Goal: Task Accomplishment & Management: Use online tool/utility

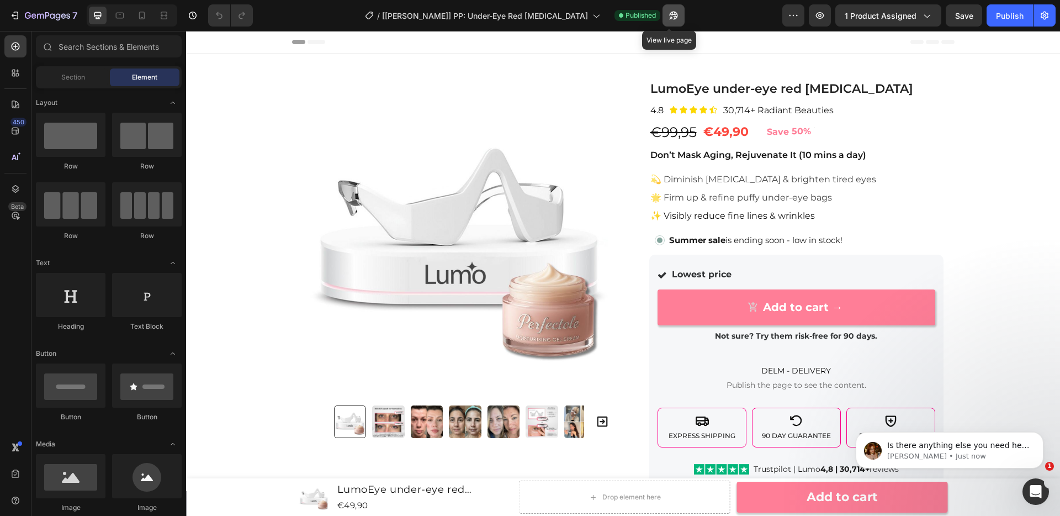
click at [671, 19] on icon "button" at bounding box center [673, 15] width 11 height 11
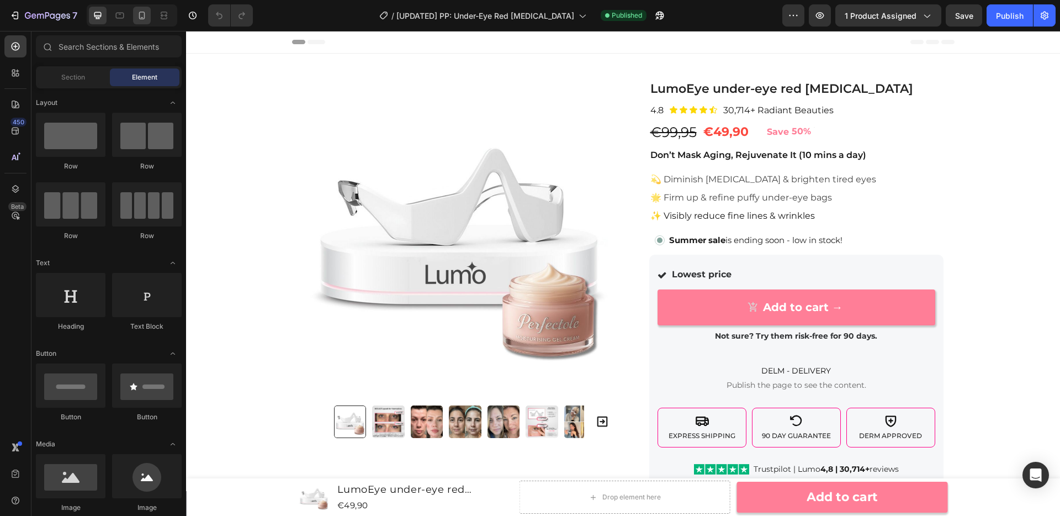
click at [140, 15] on icon at bounding box center [141, 15] width 11 height 11
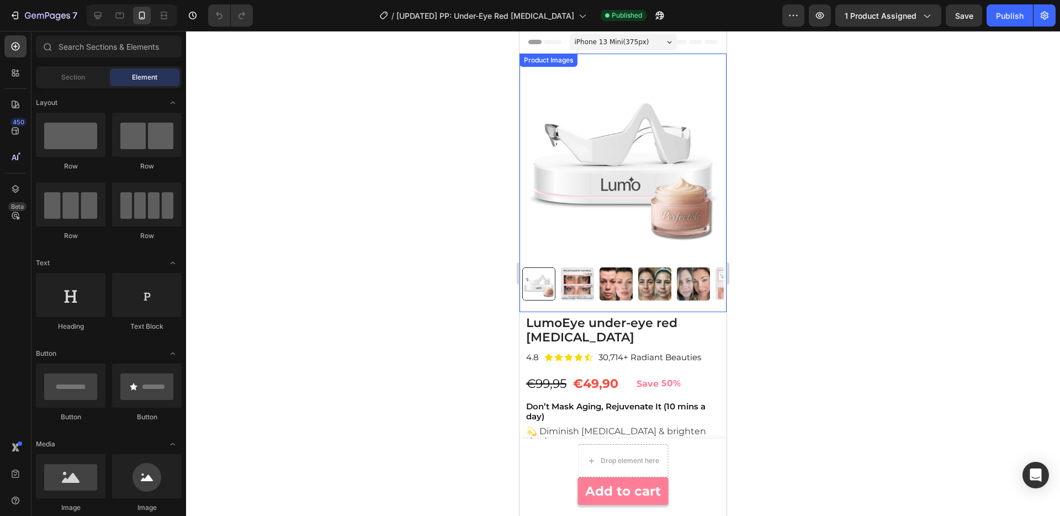
click at [619, 165] on img at bounding box center [623, 160] width 202 height 202
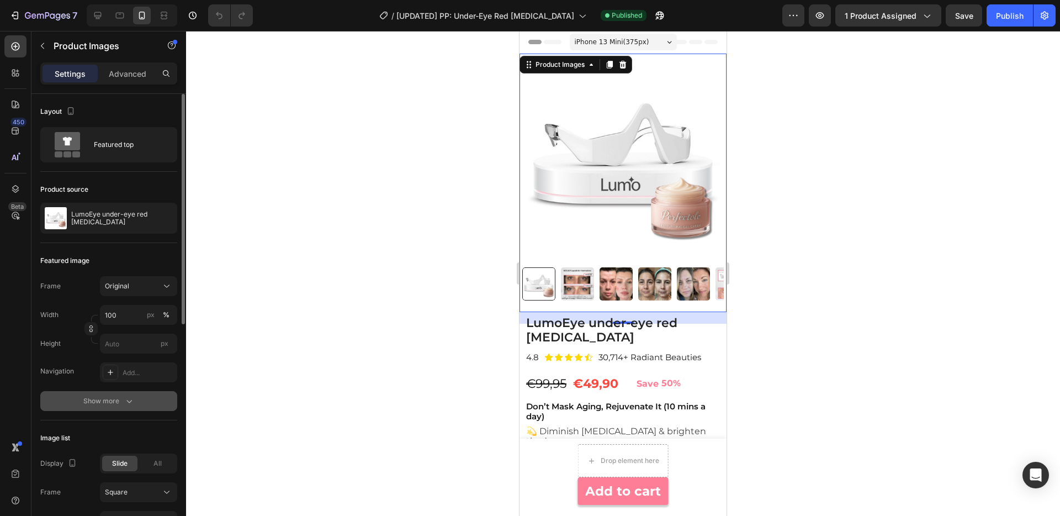
click at [120, 405] on div "Show more" at bounding box center [108, 400] width 51 height 11
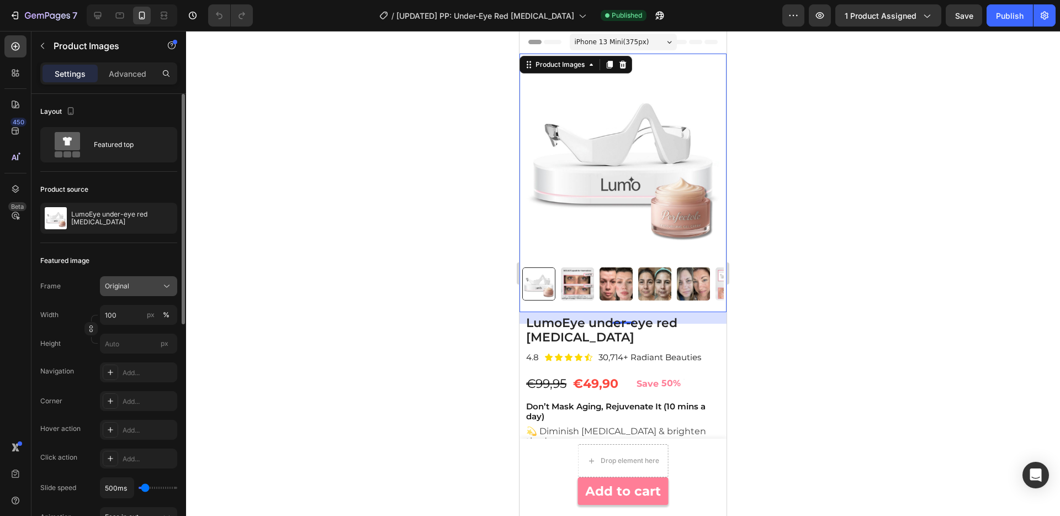
click at [152, 285] on div "Original" at bounding box center [132, 286] width 54 height 10
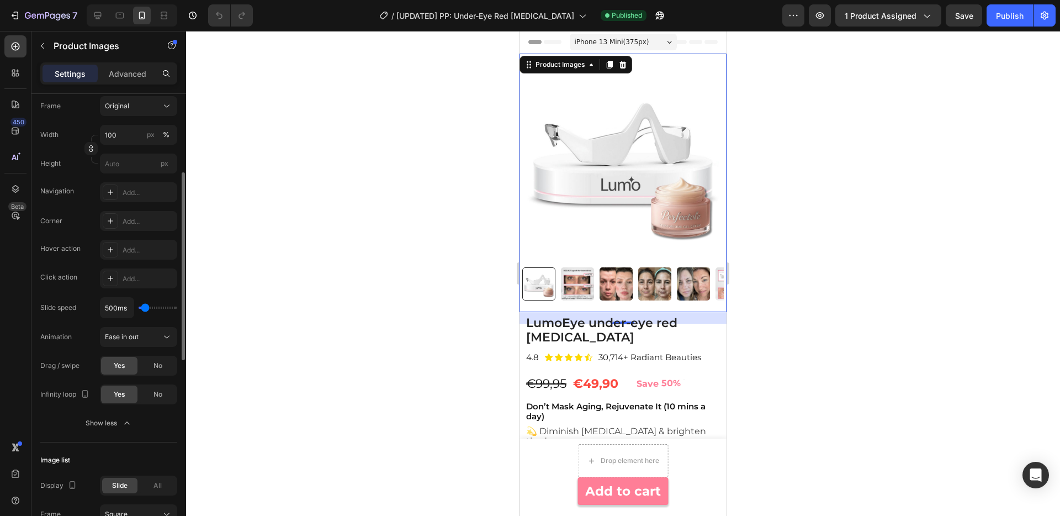
scroll to position [183, 0]
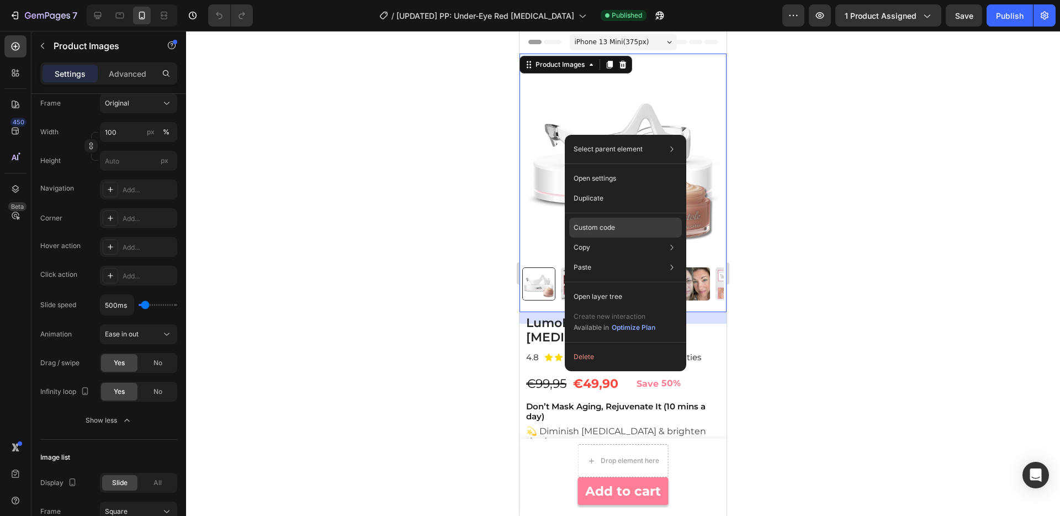
click at [618, 257] on div "Custom code" at bounding box center [625, 267] width 113 height 20
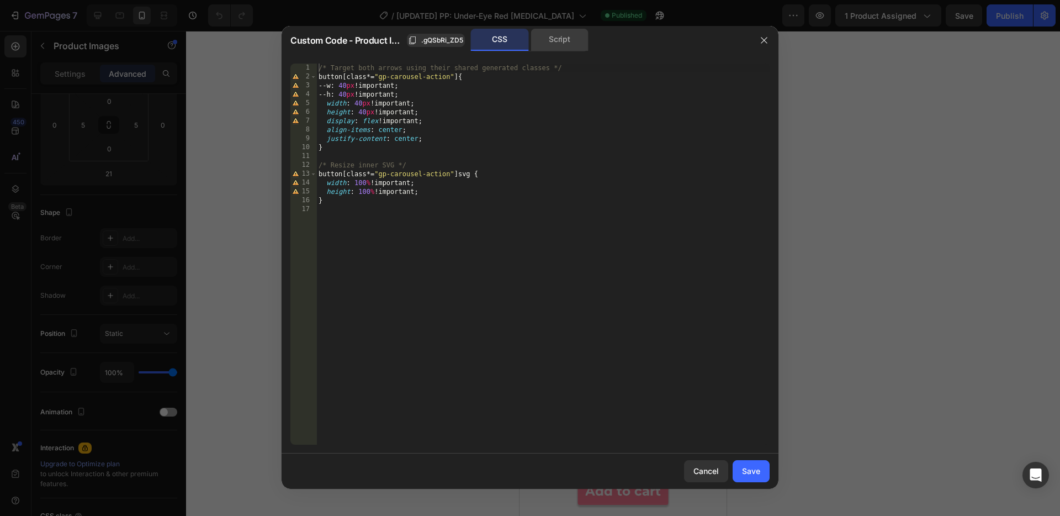
click at [548, 43] on div "Script" at bounding box center [560, 40] width 58 height 22
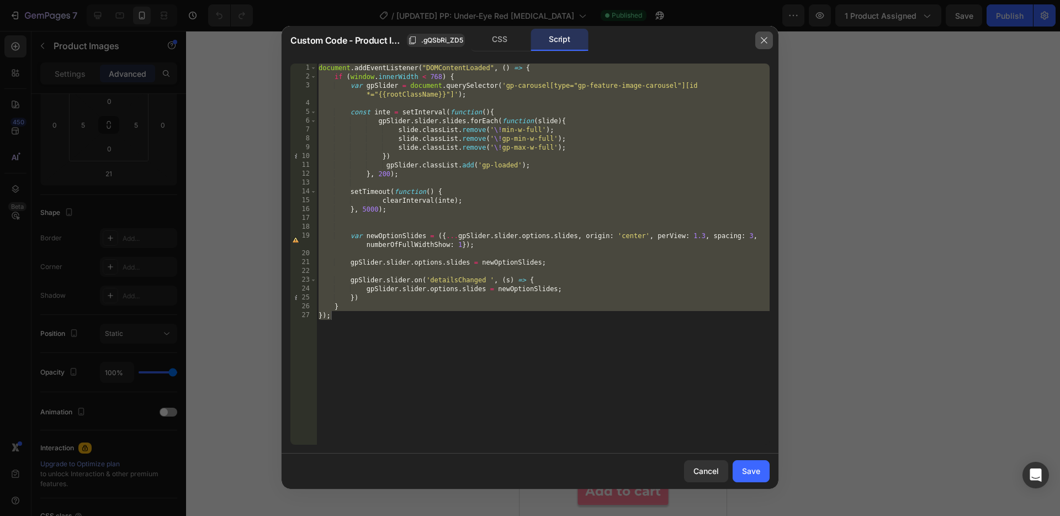
click at [770, 39] on button "button" at bounding box center [764, 40] width 18 height 18
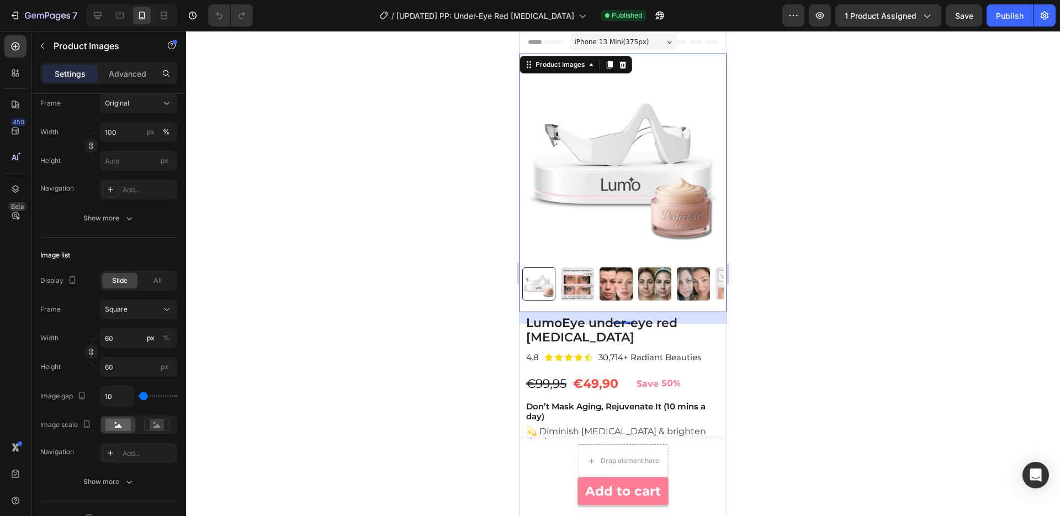
click at [822, 282] on div at bounding box center [623, 273] width 874 height 485
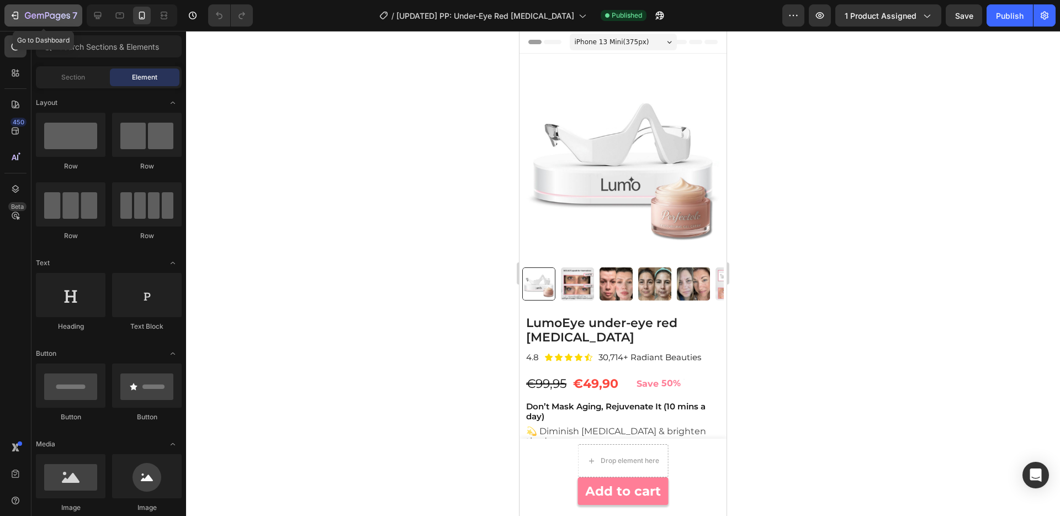
click at [37, 15] on icon "button" at bounding box center [40, 16] width 7 height 5
